Goal: Task Accomplishment & Management: Manage account settings

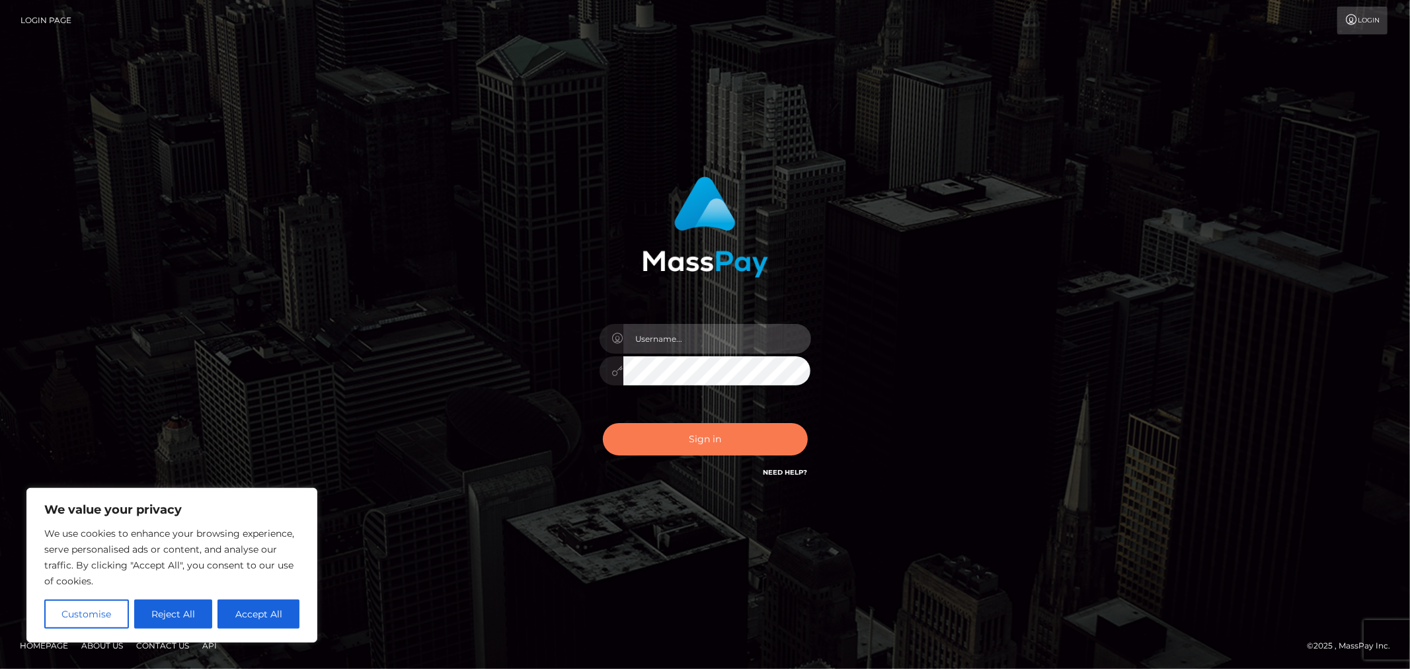
type input "MJSamelo"
click at [701, 446] on button "Sign in" at bounding box center [705, 439] width 205 height 32
type input "MJSamelo"
click at [678, 425] on button "Sign in" at bounding box center [705, 439] width 205 height 32
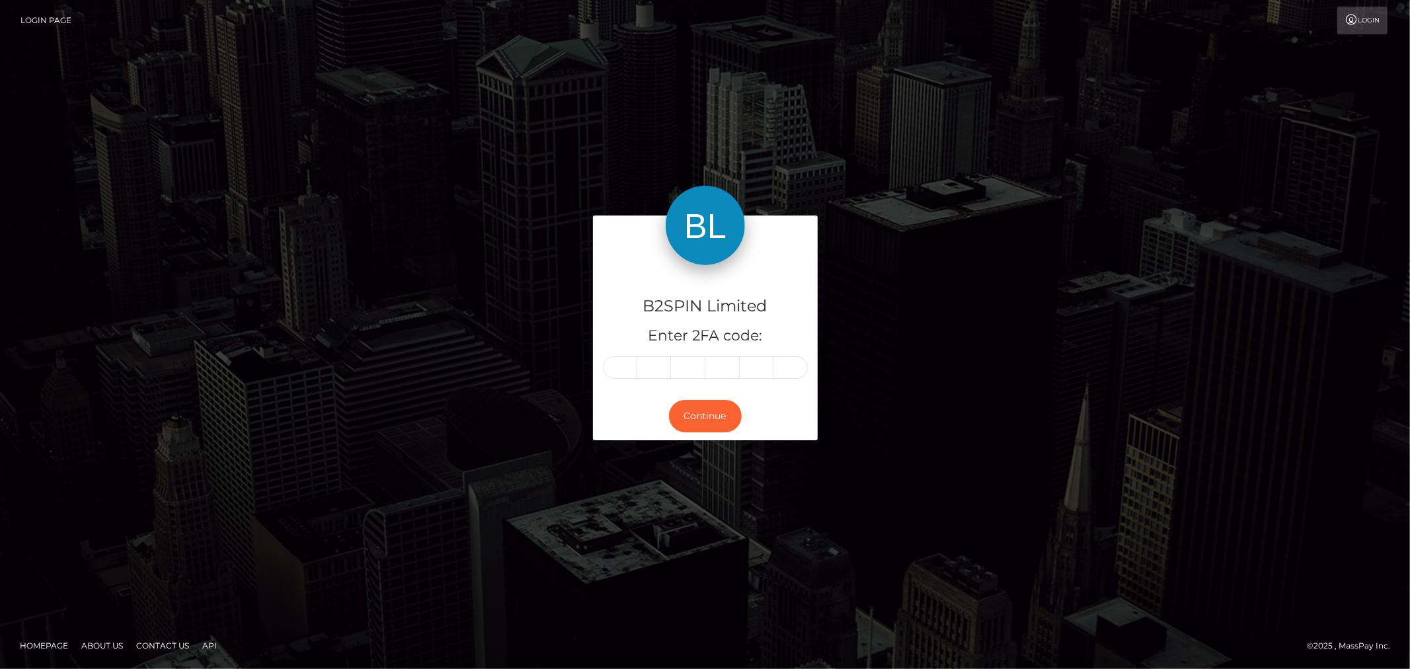
click at [633, 365] on input "text" at bounding box center [620, 367] width 34 height 22
type input "8"
type input "1"
type input "9"
type input "1"
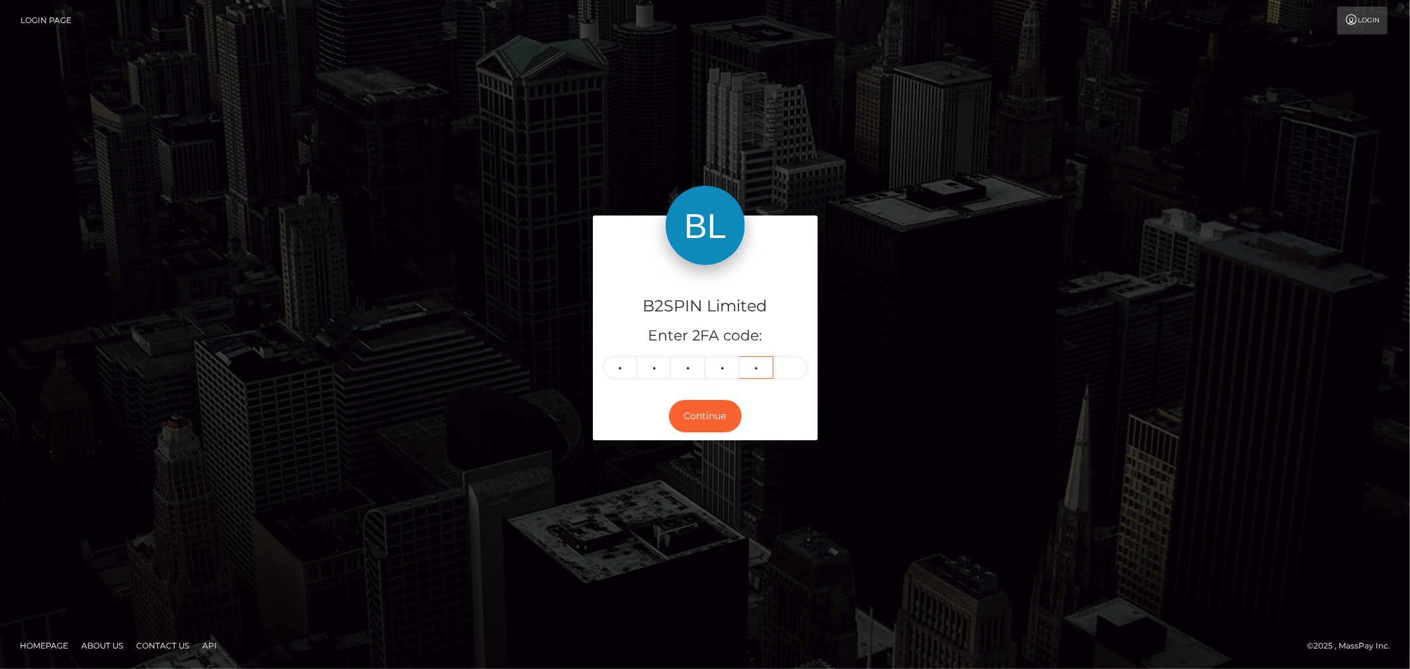
type input "4"
type input "7"
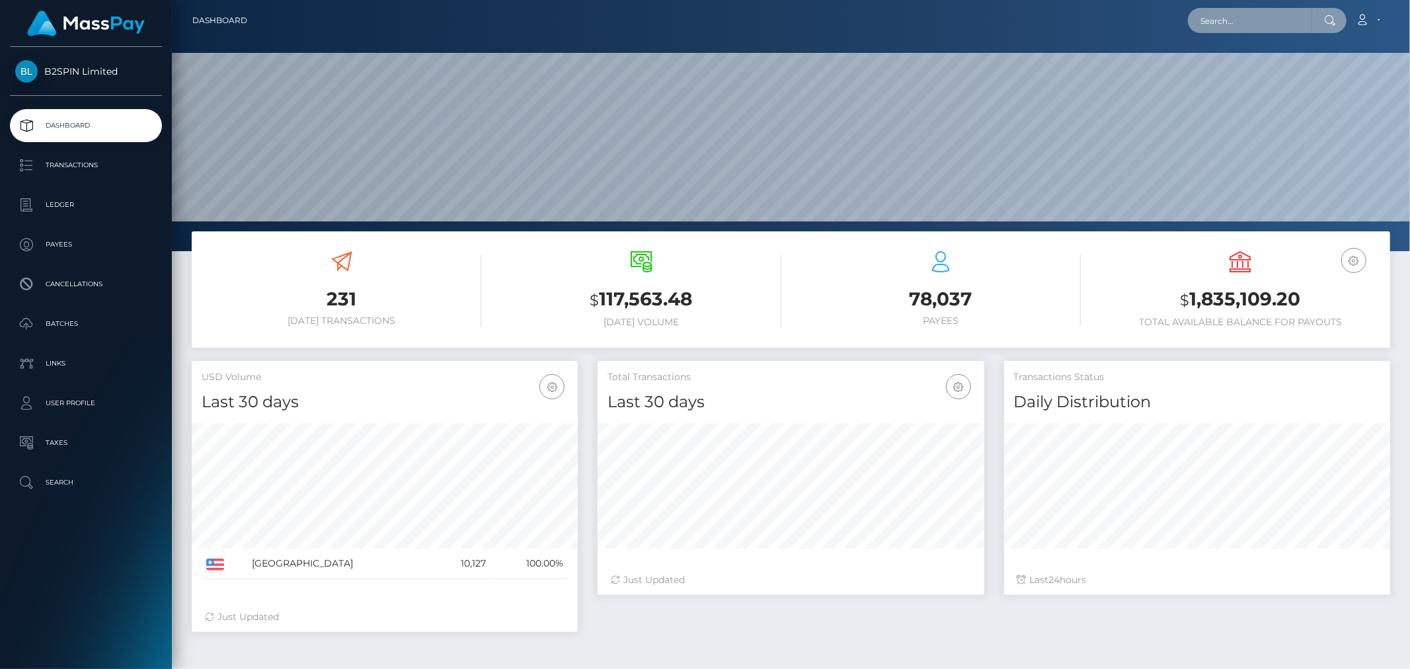
click at [1233, 16] on input "text" at bounding box center [1250, 20] width 124 height 25
paste input "34b97348-30e7-4175-8c4d-eea965c3d986"
click at [1303, 15] on input "34b97348-30e7-4175-8c4d-eea965c3d986" at bounding box center [1250, 20] width 124 height 25
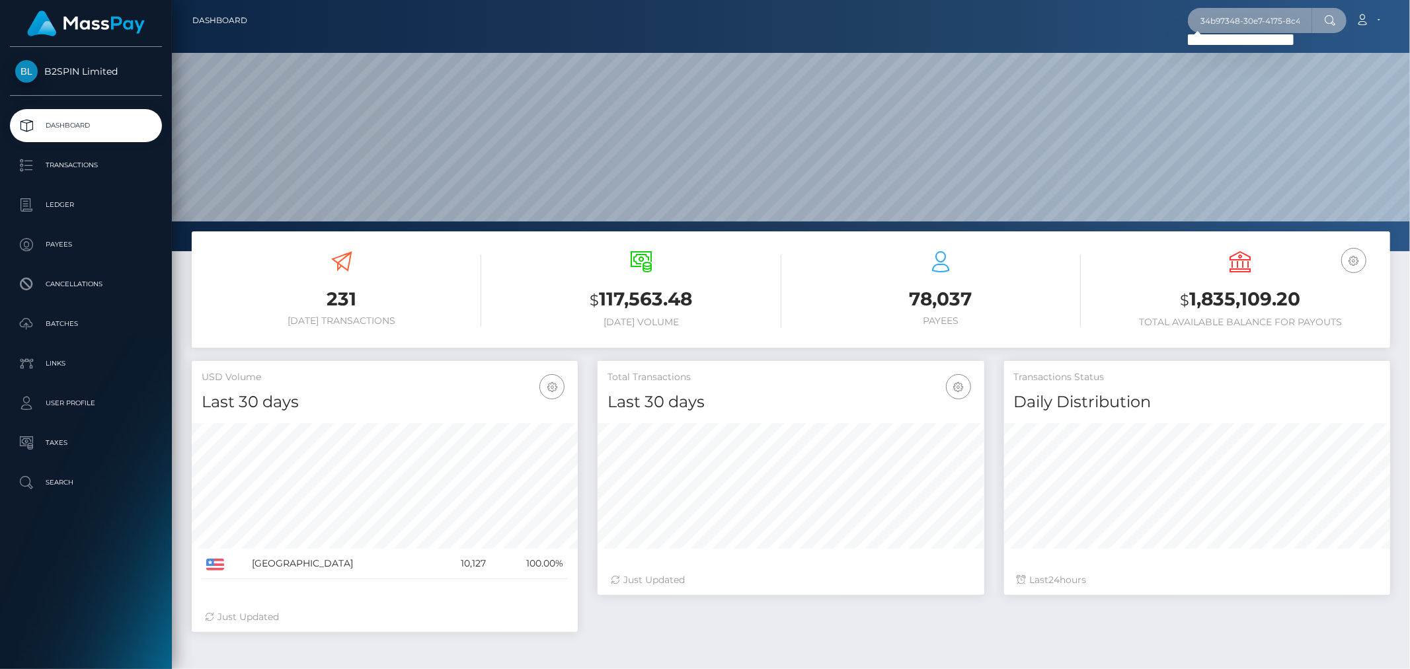
click at [1303, 15] on input "34b97348-30e7-4175-8c4d-eea965c3d986" at bounding box center [1250, 20] width 124 height 25
click at [1332, 21] on icon at bounding box center [1330, 20] width 11 height 11
click at [1309, 22] on input "34b97348-30e7-4175-8c4d-eea965c3d986" at bounding box center [1250, 20] width 124 height 25
click at [1308, 22] on input "34b97348-30e7-4175-8c4d-eea965c3d986" at bounding box center [1250, 20] width 124 height 25
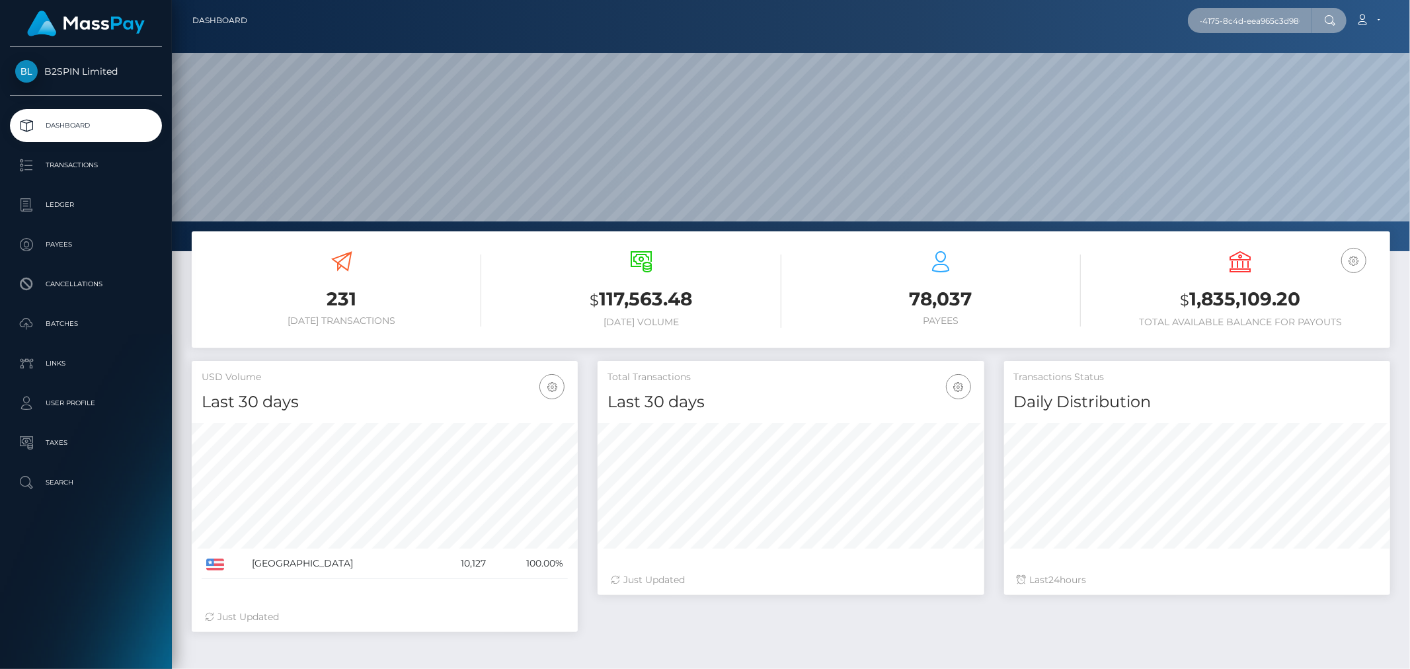
click at [1308, 22] on input "34b97348-30e7-4175-8c4d-eea965c3d986" at bounding box center [1250, 20] width 124 height 25
paste input "3253367"
type input "3"
paste input "3253367"
type input "3253367"
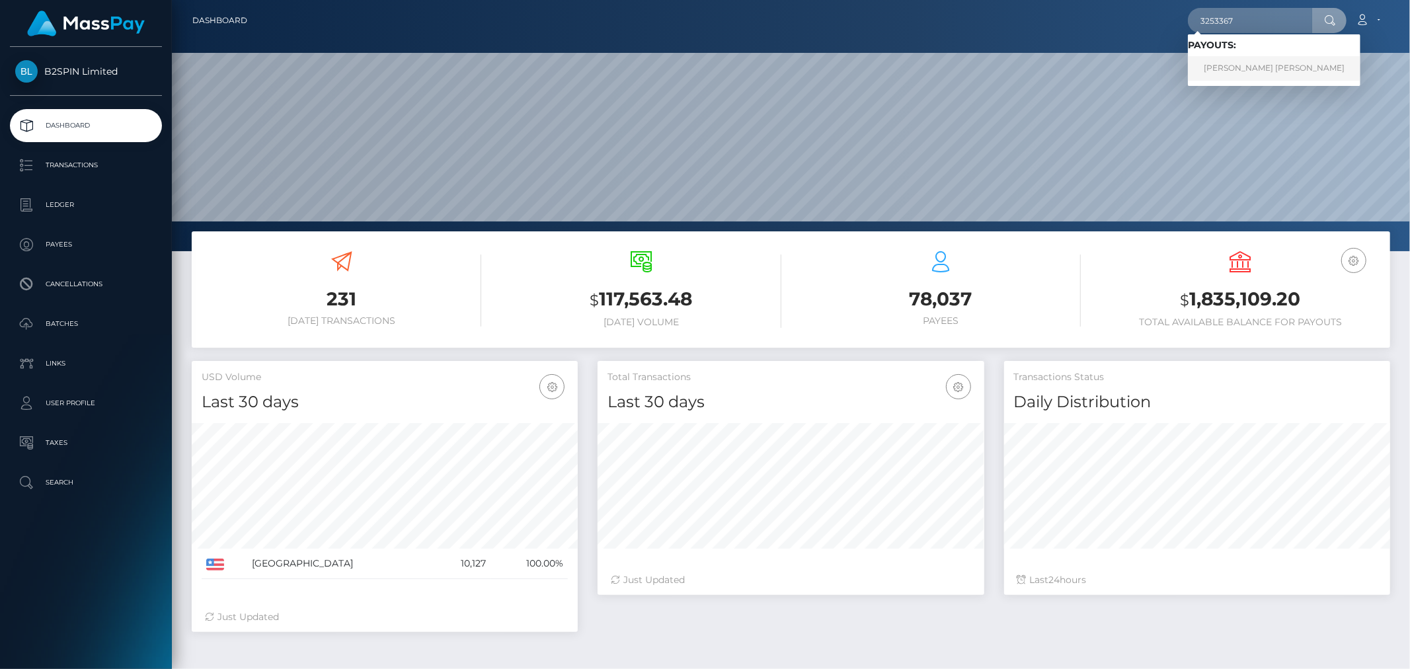
click at [1264, 69] on link "ANDREW REKSMY CHHEM" at bounding box center [1274, 68] width 173 height 24
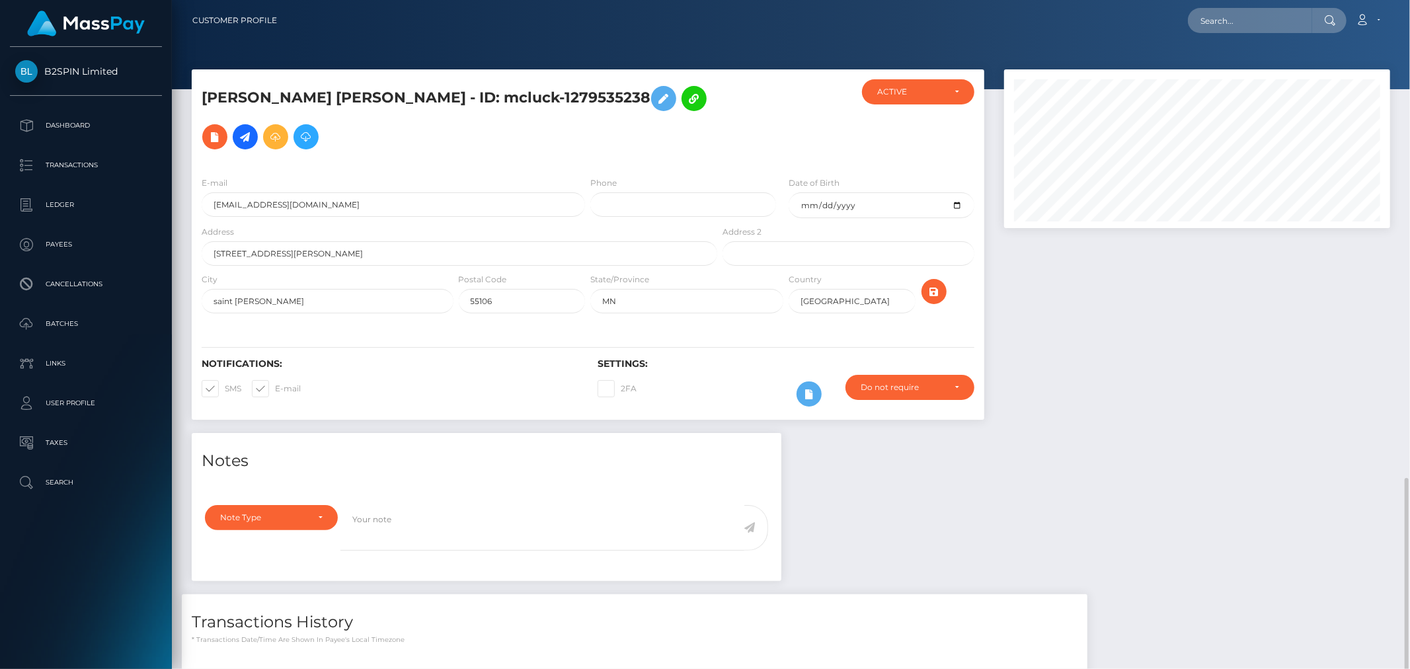
scroll to position [159, 386]
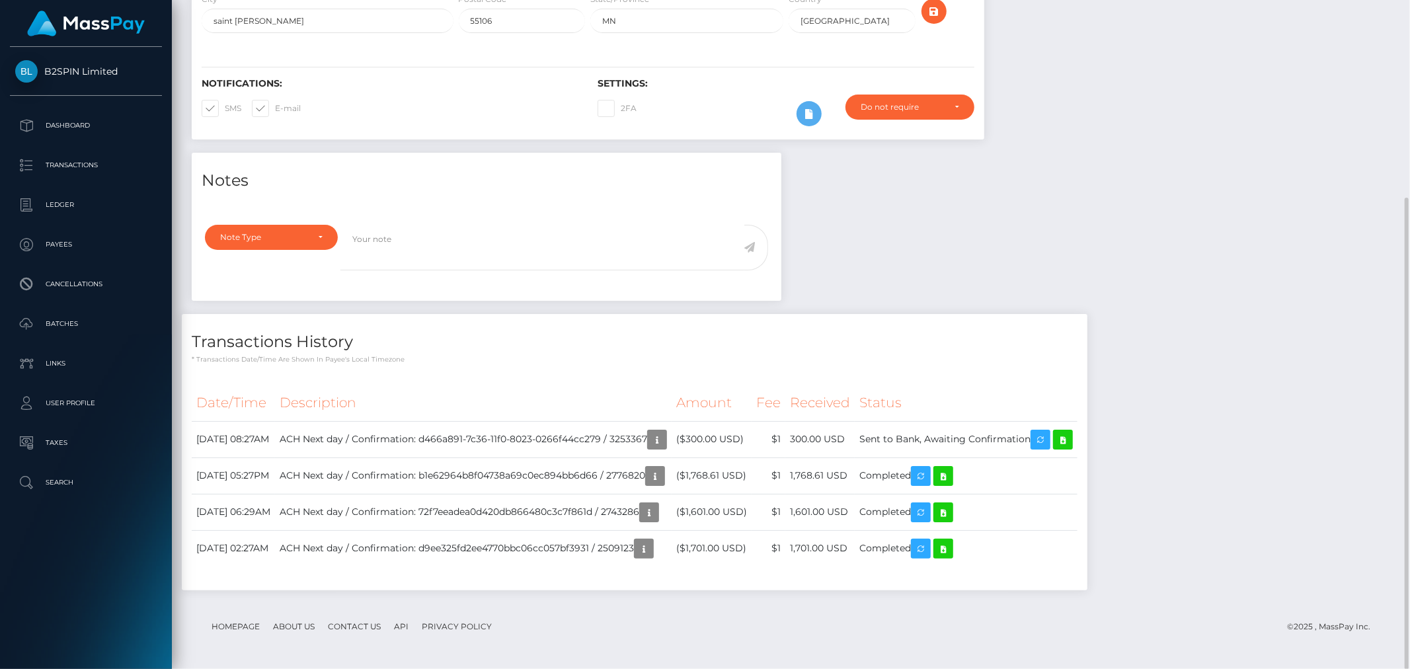
click at [1219, 342] on div "Notes Note Type Compliance Clear Compliance General Note Type" at bounding box center [791, 378] width 1219 height 451
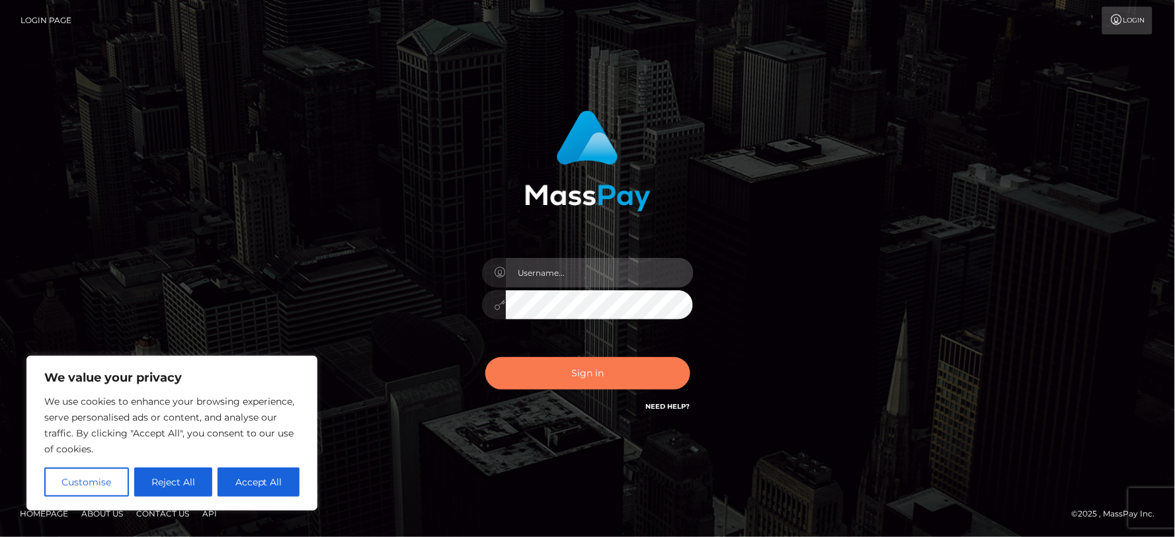
type input "MJSamelo"
click at [581, 373] on button "Sign in" at bounding box center [587, 373] width 205 height 32
type input "MJSamelo"
click at [557, 378] on button "Sign in" at bounding box center [587, 373] width 205 height 32
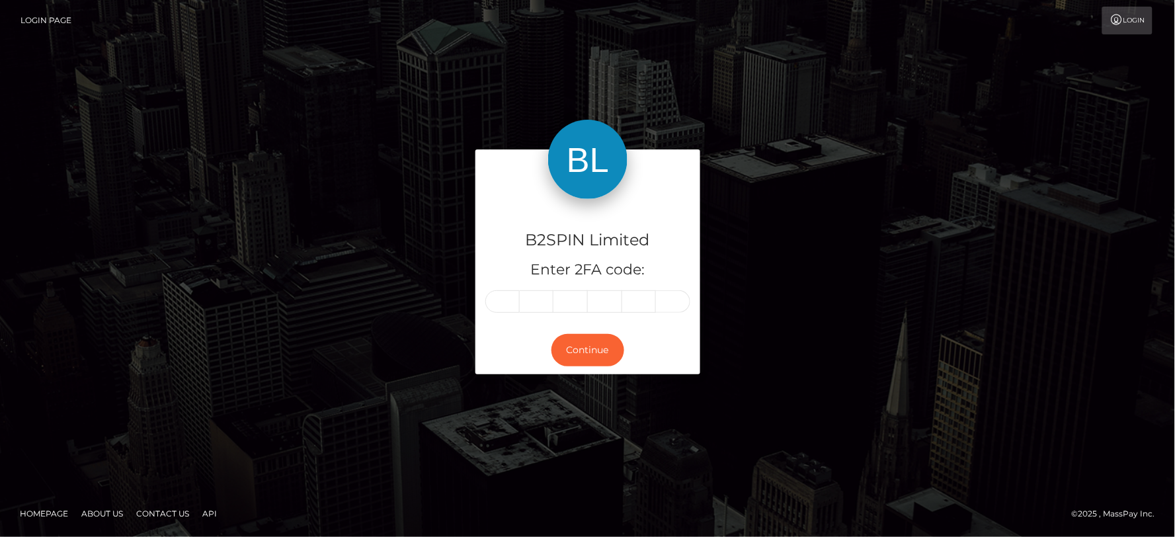
click at [509, 307] on input "text" at bounding box center [502, 301] width 34 height 22
click at [510, 308] on input "text" at bounding box center [502, 301] width 34 height 22
type input "4"
type input "5"
type input "0"
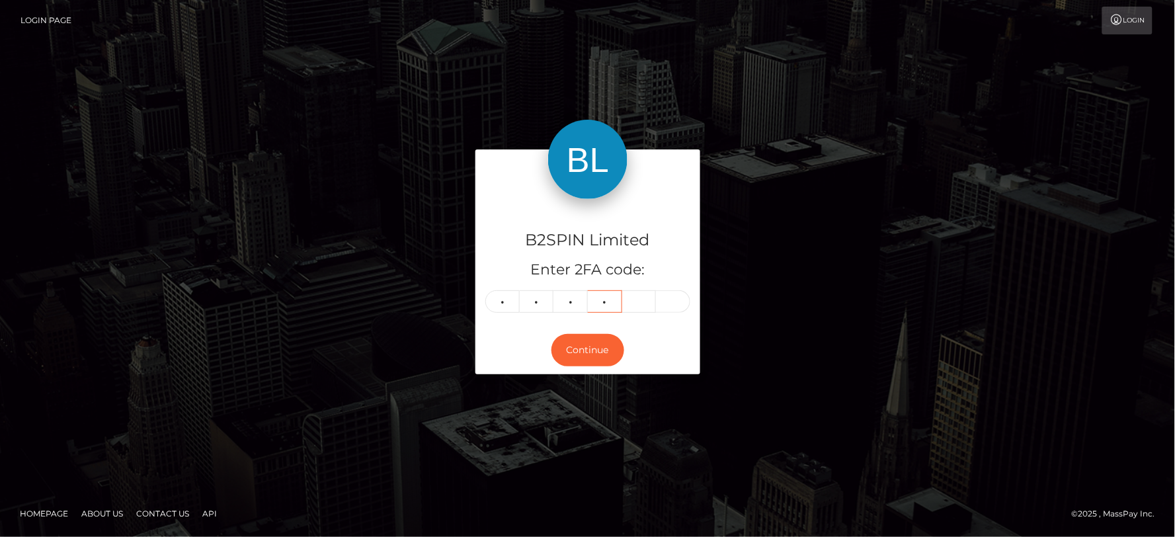
type input "3"
type input "7"
type input "2"
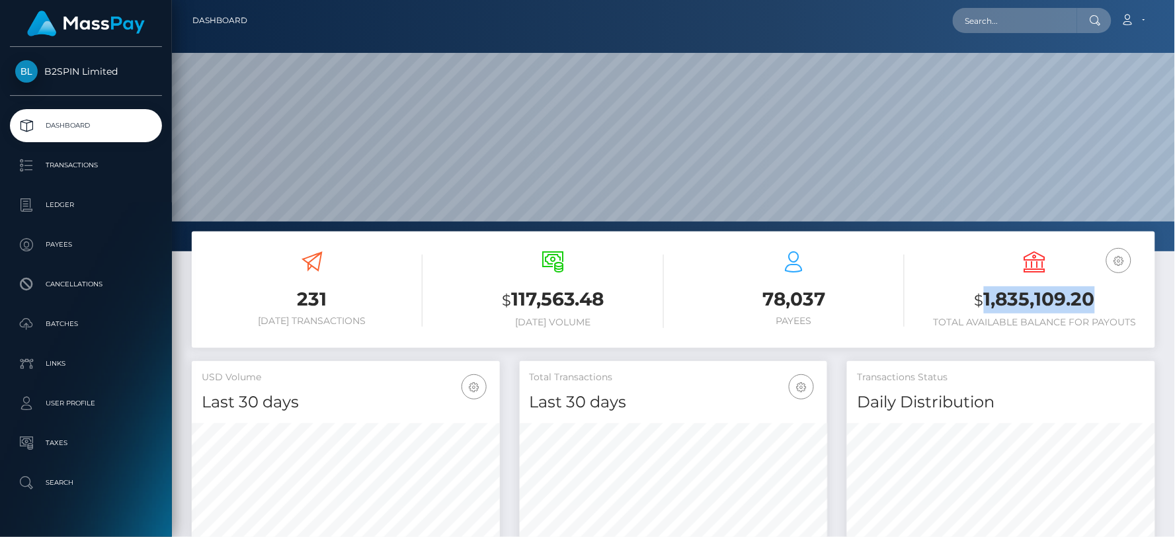
scroll to position [234, 308]
